Goal: Information Seeking & Learning: Find specific fact

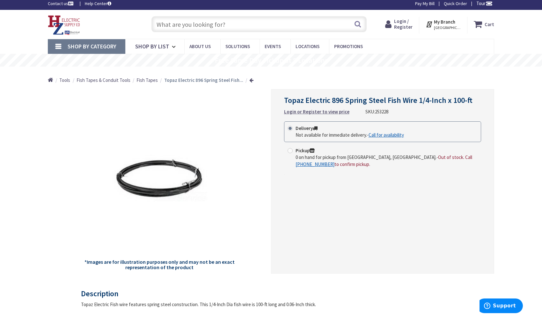
scroll to position [8, 0]
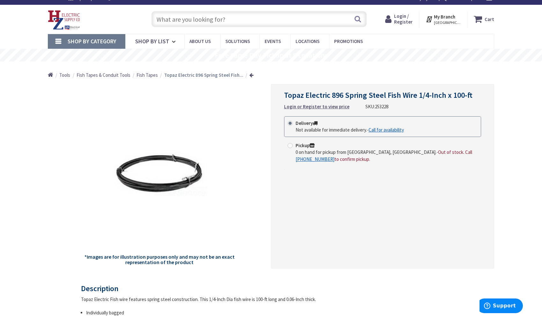
click at [149, 196] on img at bounding box center [160, 174] width 96 height 96
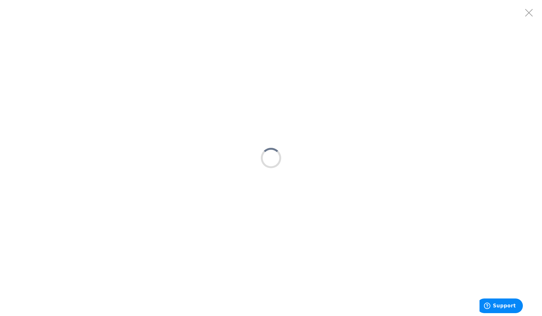
scroll to position [0, 0]
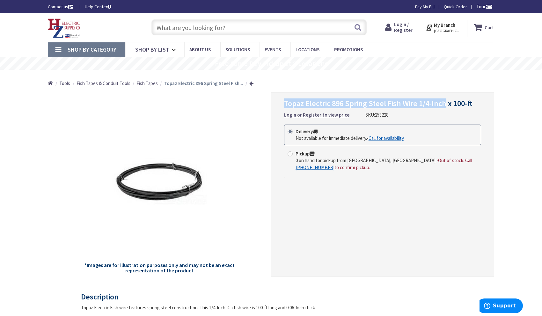
drag, startPoint x: 285, startPoint y: 103, endPoint x: 443, endPoint y: 101, distance: 157.5
click at [443, 101] on span "Topaz Electric 896 Spring Steel Fish Wire 1/4-Inch x 100-ft" at bounding box center [378, 104] width 188 height 10
copy span "Topaz Electric 896 Spring Steel Fish Wire 1/4-Inch"
